Goal: Transaction & Acquisition: Purchase product/service

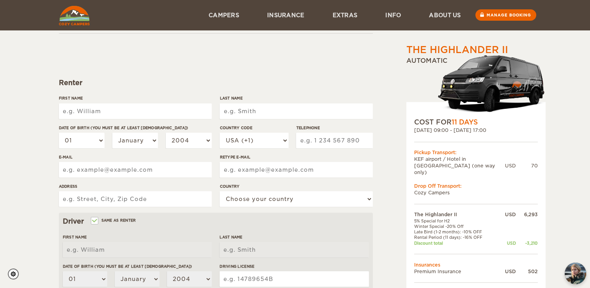
scroll to position [39, 0]
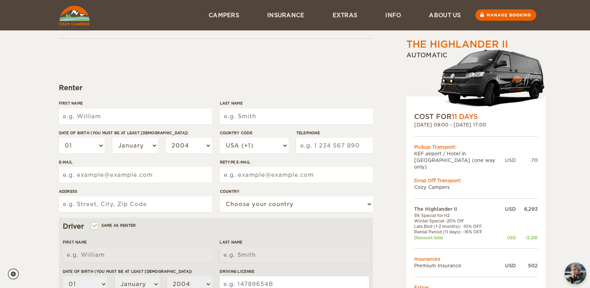
click at [119, 113] on input "First Name" at bounding box center [135, 116] width 153 height 16
type input "Cecilia"
type input "Syfert"
select select "25"
select select "09"
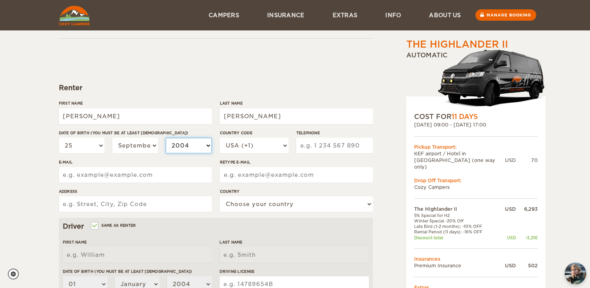
select select "1995"
type input "7073089654"
type input "ceciliasyfert@gmail.com"
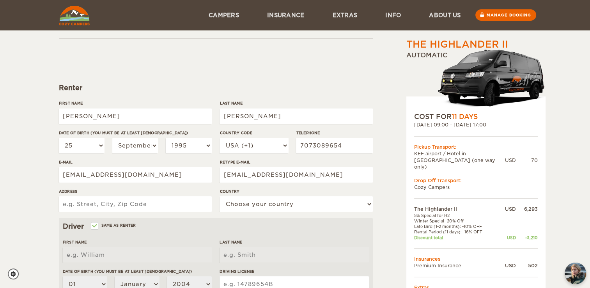
type input "PO Box 686"
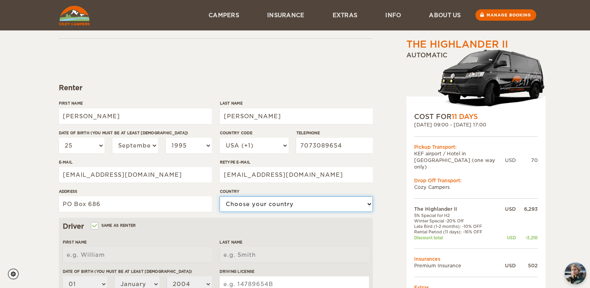
select select "222"
type input "Cecilia"
type input "Syfert"
select select "25"
select select "09"
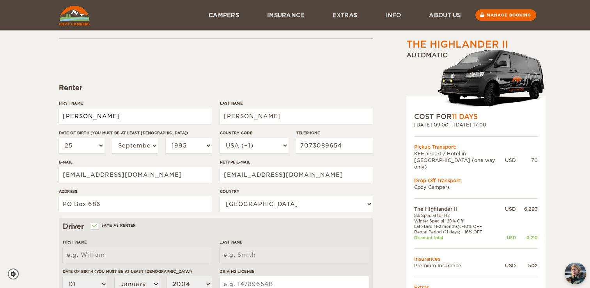
select select "1995"
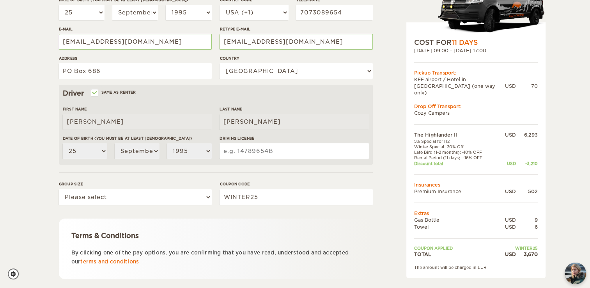
scroll to position [173, 0]
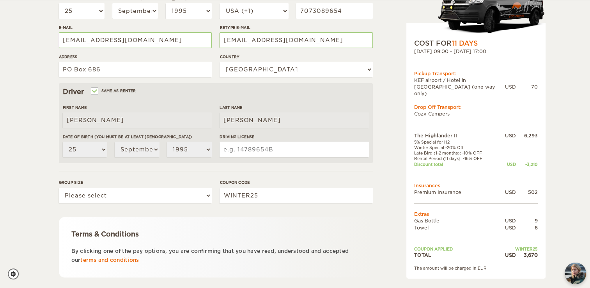
click at [254, 146] on input "Driving License" at bounding box center [294, 150] width 149 height 16
click at [188, 189] on select "Please select 1 2" at bounding box center [135, 196] width 153 height 16
select select "1"
click at [59, 188] on select "Please select 1 2" at bounding box center [135, 196] width 153 height 16
click at [39, 211] on div "The Highlander II Expand Collapse Total 3,670 USD Automatic COST FOR 11 Days 22…" at bounding box center [295, 80] width 590 height 507
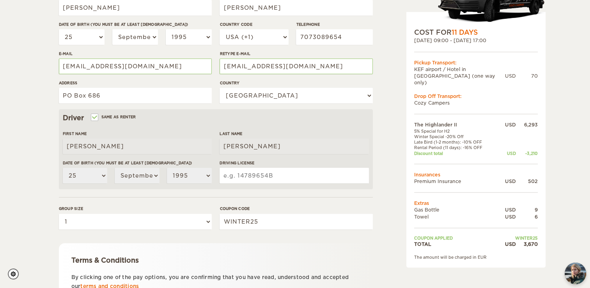
scroll to position [155, 0]
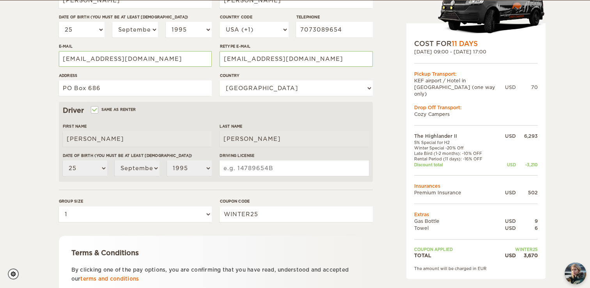
click at [330, 168] on input "Driving License" at bounding box center [294, 168] width 149 height 16
type input "F3302902"
click at [45, 197] on div "The Highlander II Expand Collapse Total 3,670 USD Automatic COST FOR 11 Days 22…" at bounding box center [295, 98] width 590 height 507
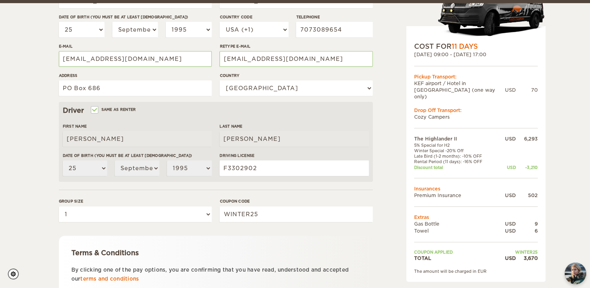
scroll to position [219, 0]
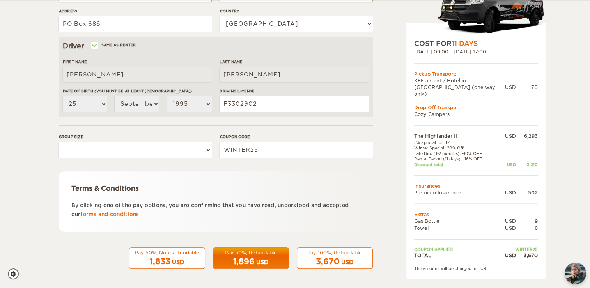
click at [342, 258] on div "USD" at bounding box center [347, 262] width 12 height 8
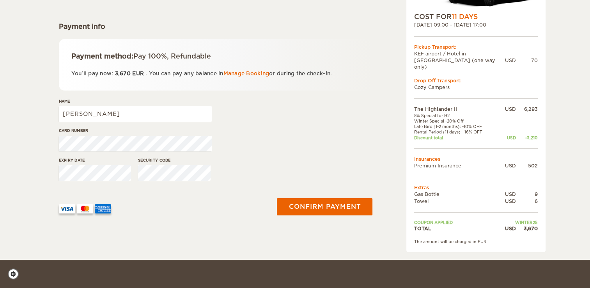
scroll to position [103, 0]
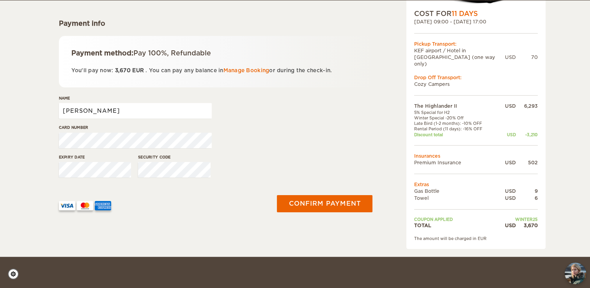
click at [155, 110] on input "[PERSON_NAME]" at bounding box center [135, 111] width 153 height 16
type input "[PERSON_NAME]"
click at [243, 133] on div "Card number" at bounding box center [216, 138] width 314 height 29
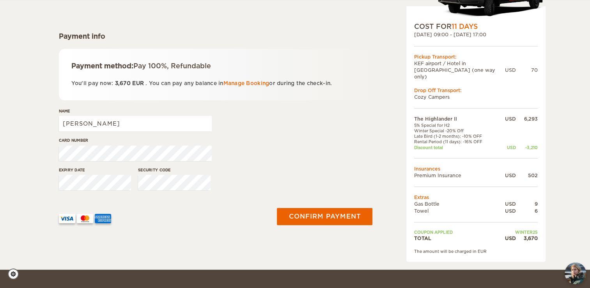
scroll to position [0, 0]
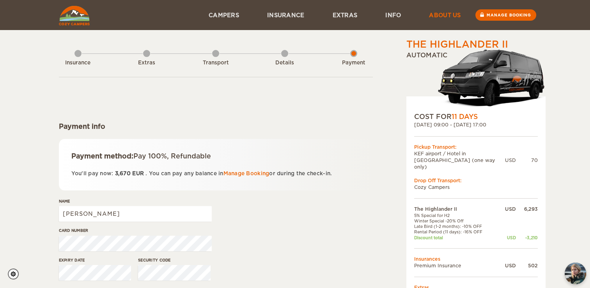
click at [442, 13] on link "About us" at bounding box center [445, 15] width 60 height 30
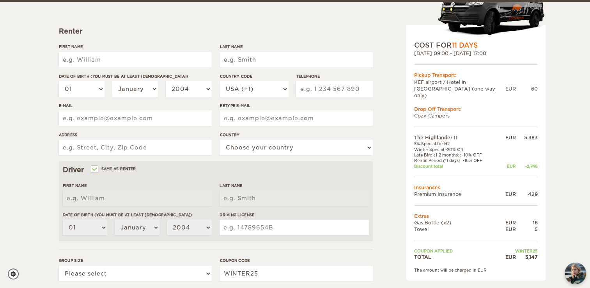
scroll to position [98, 0]
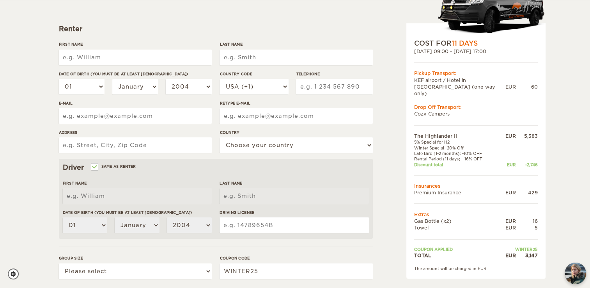
click at [119, 55] on input "First Name" at bounding box center [135, 58] width 153 height 16
type input "[PERSON_NAME]"
type input "Syfert"
select select "25"
select select "09"
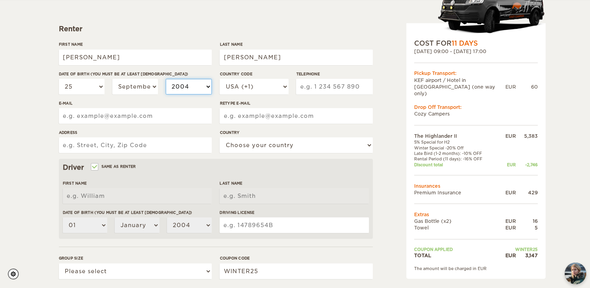
select select "1995"
type input "7073089654"
type input "[EMAIL_ADDRESS][DOMAIN_NAME]"
type input "PO Box 686"
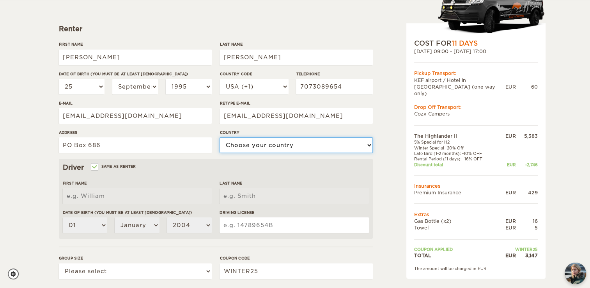
select select "222"
type input "[PERSON_NAME]"
type input "Syfert"
select select "25"
select select "09"
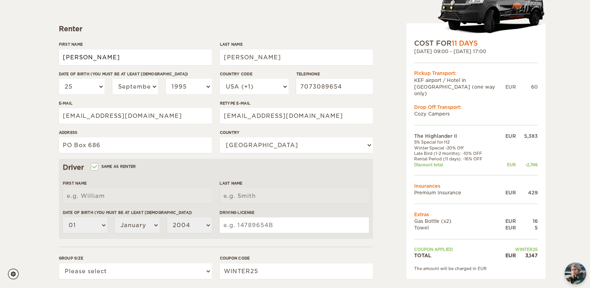
select select "1995"
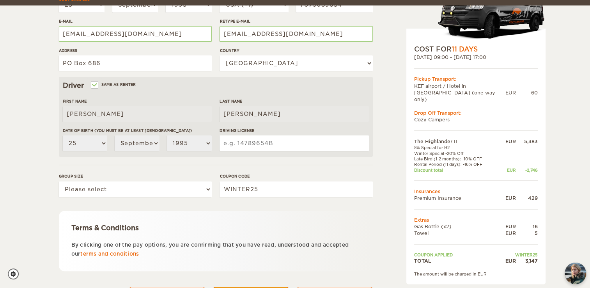
scroll to position [185, 0]
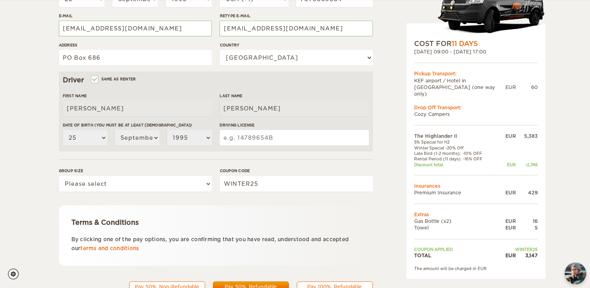
click at [273, 136] on input "Driving License" at bounding box center [294, 138] width 149 height 16
type input "F3302902"
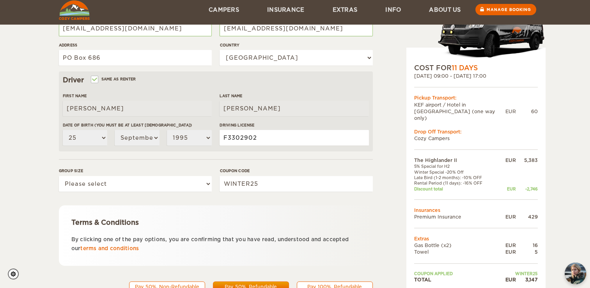
scroll to position [212, 0]
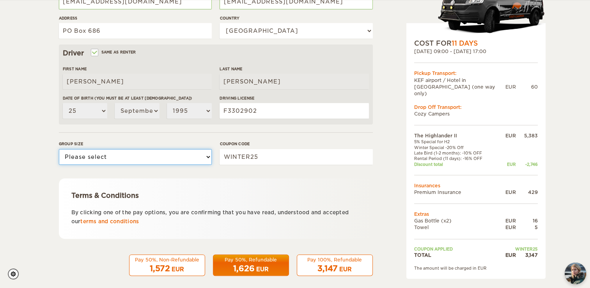
click at [185, 163] on select "Please select 1 2" at bounding box center [135, 157] width 153 height 16
select select "1"
click at [59, 149] on select "Please select 1 2" at bounding box center [135, 157] width 153 height 16
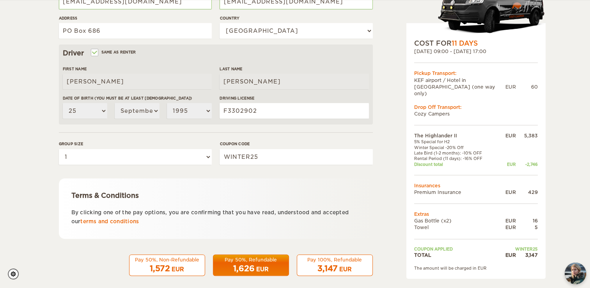
click at [223, 193] on div "Terms & Conditions" at bounding box center [215, 195] width 289 height 9
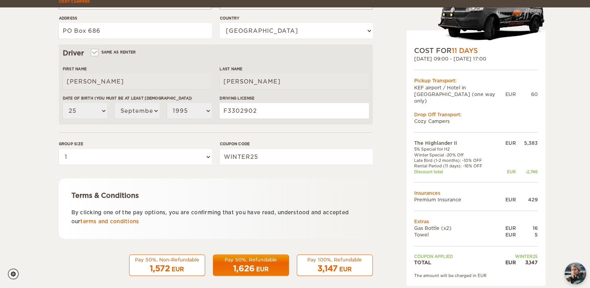
scroll to position [219, 0]
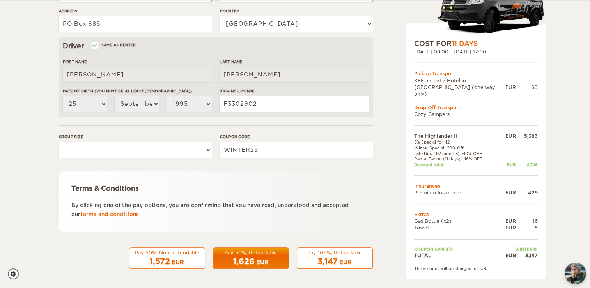
click at [344, 259] on div "EUR" at bounding box center [345, 262] width 12 height 8
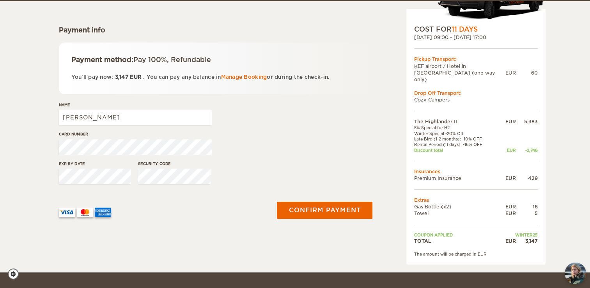
scroll to position [98, 0]
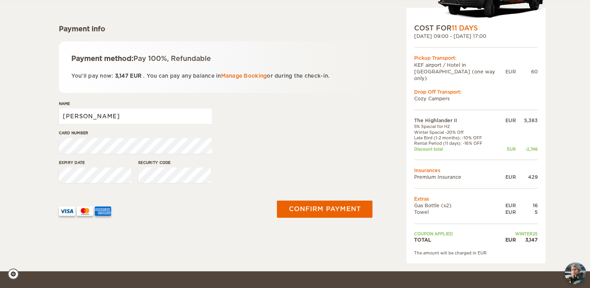
click at [157, 115] on input "[PERSON_NAME]" at bounding box center [135, 116] width 153 height 16
type input "[PERSON_NAME]"
click at [247, 126] on div "Name Cecilia Syfert" at bounding box center [216, 115] width 314 height 29
click at [241, 152] on div "Card number" at bounding box center [216, 144] width 314 height 29
click at [199, 207] on div at bounding box center [162, 208] width 206 height 15
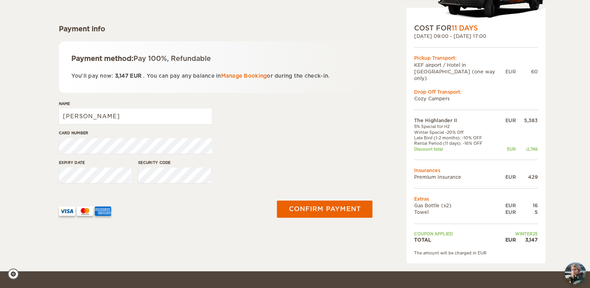
click at [265, 166] on div "Expiry date Security code" at bounding box center [216, 174] width 314 height 29
click at [329, 208] on button "Confirm payment" at bounding box center [325, 209] width 98 height 18
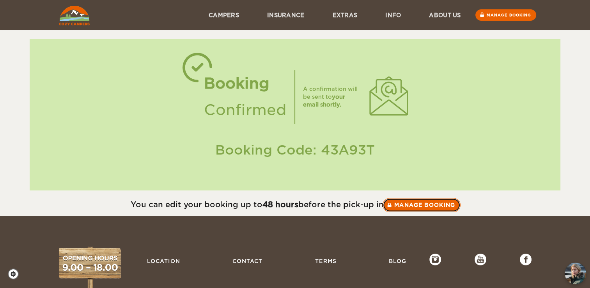
click at [421, 204] on link "Manage booking" at bounding box center [422, 205] width 78 height 14
